Goal: Information Seeking & Learning: Learn about a topic

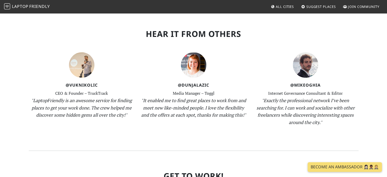
scroll to position [575, 0]
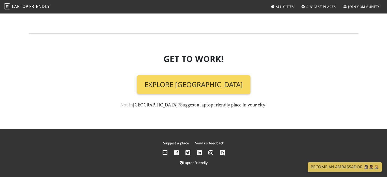
click at [194, 84] on link "Explore Singapore" at bounding box center [194, 84] width 114 height 19
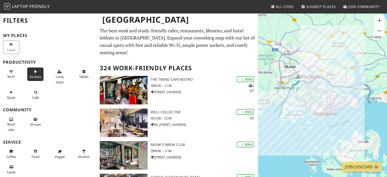
click at [34, 76] on span "Sockets" at bounding box center [36, 76] width 12 height 5
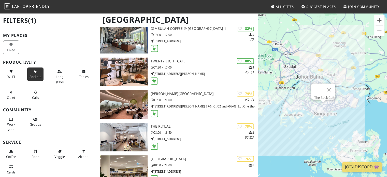
scroll to position [280, 0]
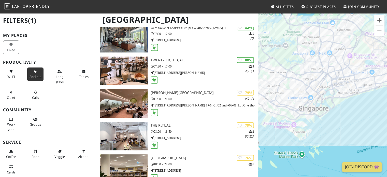
drag, startPoint x: 290, startPoint y: 54, endPoint x: 350, endPoint y: 41, distance: 61.5
click at [356, 40] on div at bounding box center [322, 101] width 129 height 177
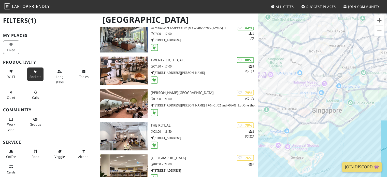
drag, startPoint x: 285, startPoint y: 78, endPoint x: 291, endPoint y: 39, distance: 39.1
click at [292, 38] on div at bounding box center [322, 101] width 129 height 177
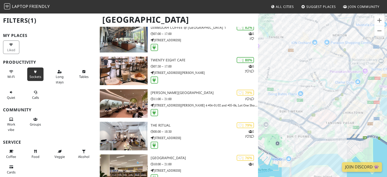
drag, startPoint x: 284, startPoint y: 58, endPoint x: 260, endPoint y: 106, distance: 54.3
click at [260, 108] on div at bounding box center [322, 101] width 129 height 177
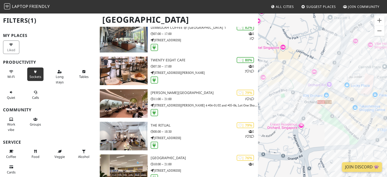
drag, startPoint x: 297, startPoint y: 113, endPoint x: 285, endPoint y: 123, distance: 15.9
click at [284, 127] on div at bounding box center [322, 101] width 129 height 177
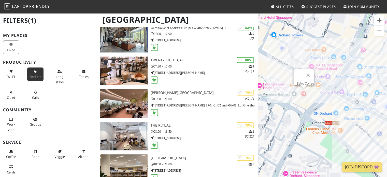
click at [304, 95] on div "Estro Coffee" at bounding box center [322, 101] width 129 height 177
click at [302, 92] on div "Estro Coffee Estro Coffee" at bounding box center [322, 101] width 129 height 177
click at [300, 81] on link "Estro Coffee" at bounding box center [306, 83] width 18 height 4
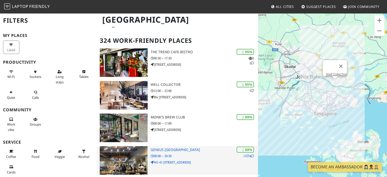
scroll to position [27, 0]
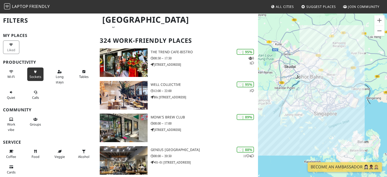
click at [33, 76] on span "Sockets" at bounding box center [36, 76] width 12 height 5
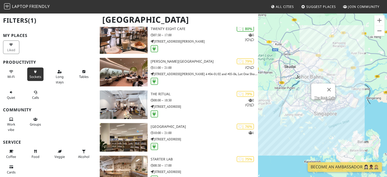
scroll to position [333, 0]
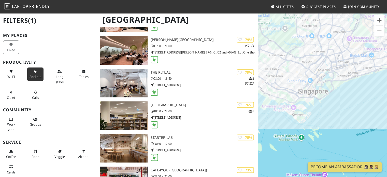
drag, startPoint x: 302, startPoint y: 61, endPoint x: 324, endPoint y: 63, distance: 21.5
click at [340, 37] on div at bounding box center [322, 101] width 129 height 177
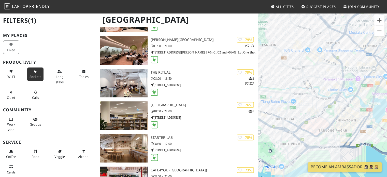
drag, startPoint x: 334, startPoint y: 100, endPoint x: 391, endPoint y: 135, distance: 66.8
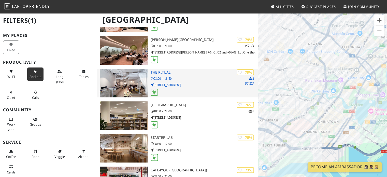
drag, startPoint x: 274, startPoint y: 74, endPoint x: 257, endPoint y: 73, distance: 16.6
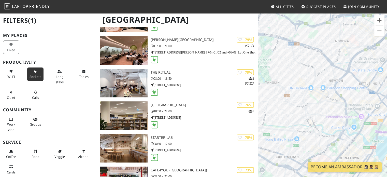
drag, startPoint x: 304, startPoint y: 72, endPoint x: 342, endPoint y: 112, distance: 55.6
click at [344, 113] on div at bounding box center [322, 101] width 129 height 177
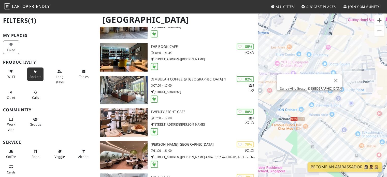
scroll to position [206, 0]
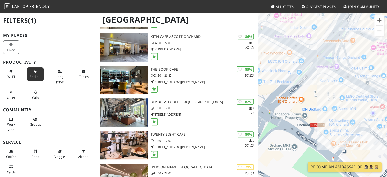
drag, startPoint x: 284, startPoint y: 70, endPoint x: 301, endPoint y: 29, distance: 44.9
click at [301, 29] on div at bounding box center [322, 101] width 129 height 177
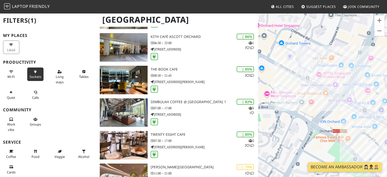
drag, startPoint x: 311, startPoint y: 52, endPoint x: 337, endPoint y: 99, distance: 53.9
click at [337, 99] on div at bounding box center [322, 101] width 129 height 177
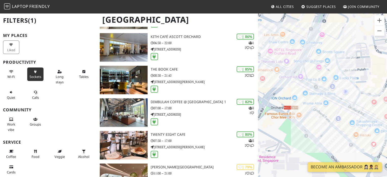
drag, startPoint x: 318, startPoint y: 136, endPoint x: 307, endPoint y: 112, distance: 26.7
click at [307, 112] on div at bounding box center [322, 101] width 129 height 177
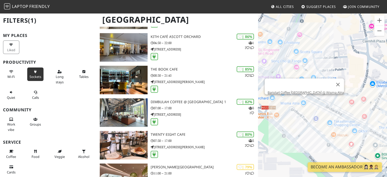
click at [304, 103] on div "Baristart Coffee [GEOGRAPHIC_DATA] @ Wisma Atria" at bounding box center [322, 101] width 129 height 177
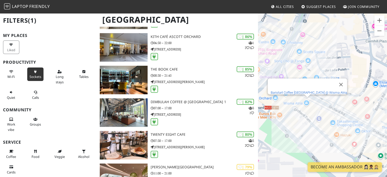
click at [308, 91] on link "Baristart Coffee [GEOGRAPHIC_DATA] @ Wisma Atria" at bounding box center [309, 93] width 76 height 4
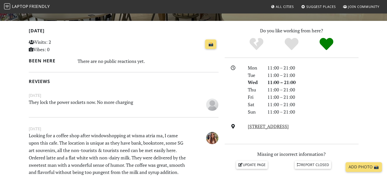
scroll to position [102, 0]
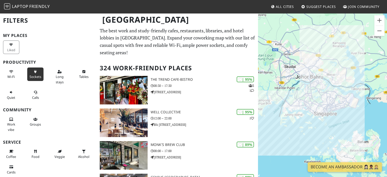
click at [35, 77] on span "Sockets" at bounding box center [36, 76] width 12 height 5
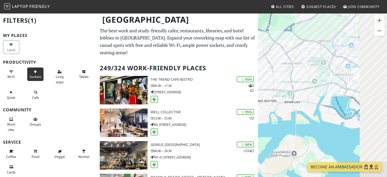
drag, startPoint x: 336, startPoint y: 80, endPoint x: 271, endPoint y: 89, distance: 65.2
click at [265, 91] on div at bounding box center [322, 101] width 129 height 177
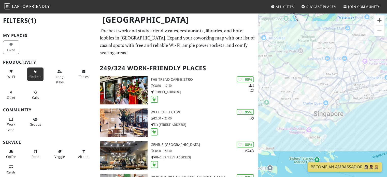
drag, startPoint x: 327, startPoint y: 82, endPoint x: 307, endPoint y: 76, distance: 20.9
click at [307, 76] on div at bounding box center [322, 101] width 129 height 177
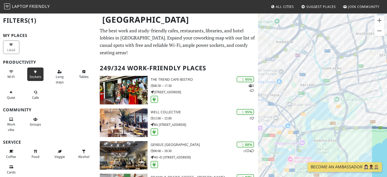
drag, startPoint x: 334, startPoint y: 77, endPoint x: 244, endPoint y: 29, distance: 102.2
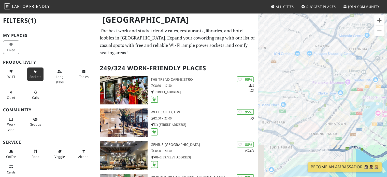
drag, startPoint x: 308, startPoint y: 62, endPoint x: 345, endPoint y: 22, distance: 54.8
click at [345, 22] on div at bounding box center [322, 101] width 129 height 177
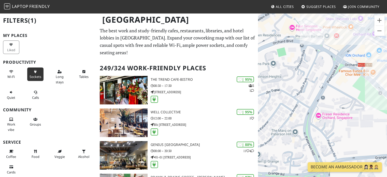
drag, startPoint x: 310, startPoint y: 79, endPoint x: 322, endPoint y: 104, distance: 28.0
click at [322, 104] on div at bounding box center [322, 101] width 129 height 177
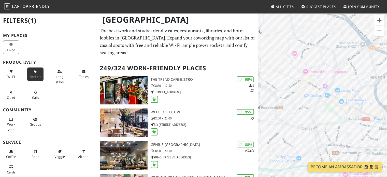
drag, startPoint x: 293, startPoint y: 106, endPoint x: 287, endPoint y: 110, distance: 7.5
click at [287, 110] on div at bounding box center [322, 101] width 129 height 177
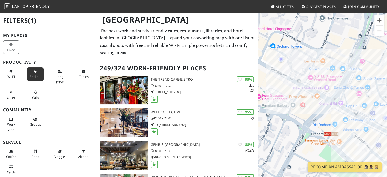
drag, startPoint x: 306, startPoint y: 112, endPoint x: 288, endPoint y: 131, distance: 26.7
click at [288, 131] on div at bounding box center [322, 101] width 129 height 177
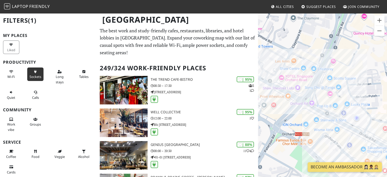
drag, startPoint x: 300, startPoint y: 92, endPoint x: 359, endPoint y: 82, distance: 59.3
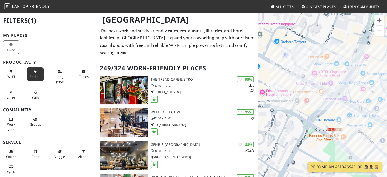
drag, startPoint x: 275, startPoint y: 92, endPoint x: 310, endPoint y: 87, distance: 34.7
click at [310, 87] on div at bounding box center [322, 101] width 129 height 177
click at [305, 99] on div "Estro Coffee" at bounding box center [322, 101] width 129 height 177
click at [306, 88] on link "Estro Coffee" at bounding box center [309, 90] width 18 height 4
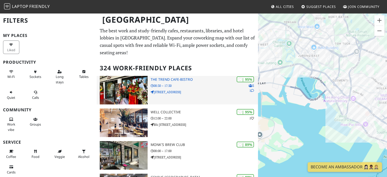
drag, startPoint x: 327, startPoint y: 90, endPoint x: 256, endPoint y: 104, distance: 72.3
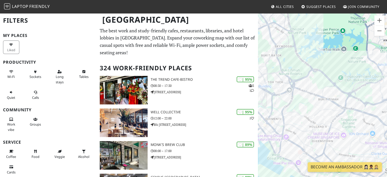
drag, startPoint x: 279, startPoint y: 108, endPoint x: 297, endPoint y: 112, distance: 18.6
click at [297, 112] on div at bounding box center [322, 101] width 129 height 177
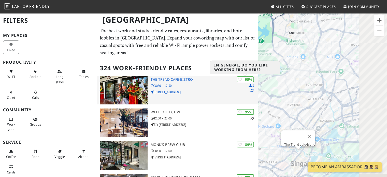
drag, startPoint x: 343, startPoint y: 87, endPoint x: 248, endPoint y: 80, distance: 95.2
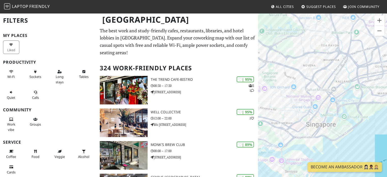
drag, startPoint x: 311, startPoint y: 93, endPoint x: 319, endPoint y: 55, distance: 39.5
click at [319, 55] on div at bounding box center [322, 101] width 129 height 177
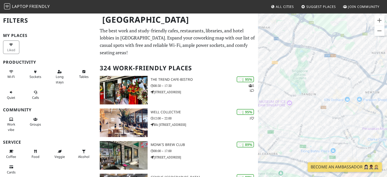
drag, startPoint x: 286, startPoint y: 94, endPoint x: 335, endPoint y: 103, distance: 49.6
click at [335, 103] on div at bounding box center [322, 101] width 129 height 177
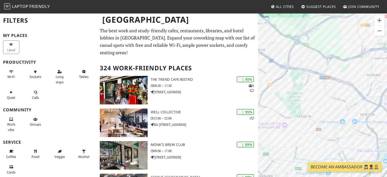
drag, startPoint x: 325, startPoint y: 100, endPoint x: 315, endPoint y: 124, distance: 26.3
click at [315, 124] on div at bounding box center [322, 101] width 129 height 177
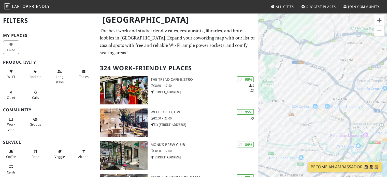
drag, startPoint x: 304, startPoint y: 105, endPoint x: 274, endPoint y: 88, distance: 34.9
click at [274, 88] on div at bounding box center [322, 101] width 129 height 177
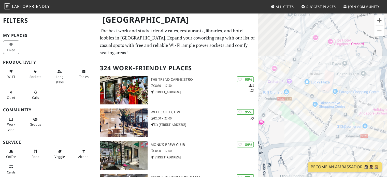
drag, startPoint x: 291, startPoint y: 70, endPoint x: 339, endPoint y: 84, distance: 50.5
click at [339, 83] on div at bounding box center [322, 101] width 129 height 177
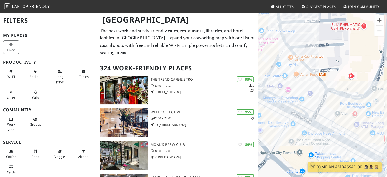
drag, startPoint x: 351, startPoint y: 103, endPoint x: 325, endPoint y: 33, distance: 74.0
click at [325, 33] on div at bounding box center [322, 101] width 129 height 177
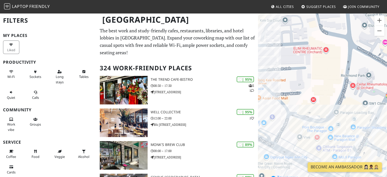
drag, startPoint x: 337, startPoint y: 32, endPoint x: 312, endPoint y: 112, distance: 83.5
click at [312, 112] on div at bounding box center [322, 101] width 129 height 177
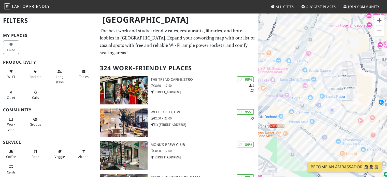
drag, startPoint x: 309, startPoint y: 97, endPoint x: 353, endPoint y: 100, distance: 44.9
click at [353, 100] on div at bounding box center [322, 101] width 129 height 177
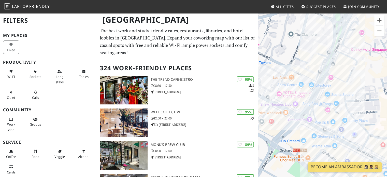
drag, startPoint x: 346, startPoint y: 70, endPoint x: 373, endPoint y: 105, distance: 44.1
click at [373, 105] on div at bounding box center [322, 101] width 129 height 177
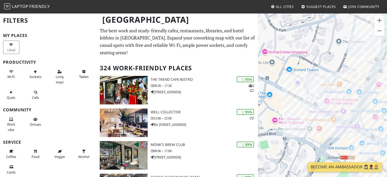
drag, startPoint x: 318, startPoint y: 60, endPoint x: 323, endPoint y: 65, distance: 7.2
click at [354, 57] on div at bounding box center [322, 101] width 129 height 177
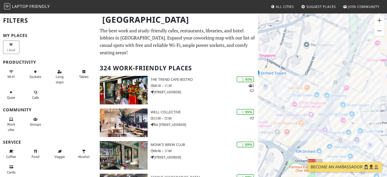
drag, startPoint x: 355, startPoint y: 66, endPoint x: 262, endPoint y: 76, distance: 93.7
click at [261, 76] on div at bounding box center [322, 101] width 129 height 177
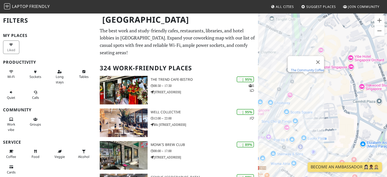
click at [308, 68] on link "The Community Coffee" at bounding box center [307, 70] width 33 height 4
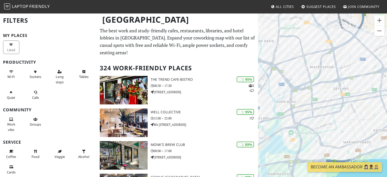
drag, startPoint x: 315, startPoint y: 93, endPoint x: 390, endPoint y: 68, distance: 78.9
click at [387, 69] on html "Laptop Friendly All Cities Suggest Places Join Community [GEOGRAPHIC_DATA] Filt…" at bounding box center [193, 88] width 387 height 177
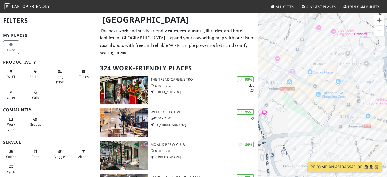
drag, startPoint x: 343, startPoint y: 127, endPoint x: 327, endPoint y: 87, distance: 42.9
click at [327, 87] on div at bounding box center [322, 101] width 129 height 177
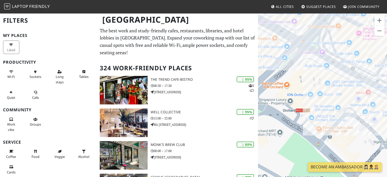
drag, startPoint x: 286, startPoint y: 91, endPoint x: 339, endPoint y: 119, distance: 59.3
click at [339, 119] on div at bounding box center [322, 101] width 129 height 177
